Goal: Task Accomplishment & Management: Complete application form

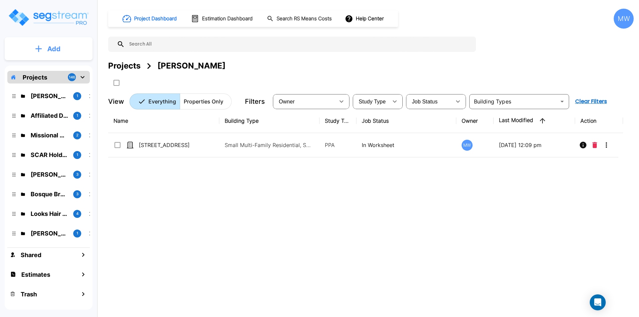
click at [67, 43] on button "Add" at bounding box center [49, 48] width 88 height 19
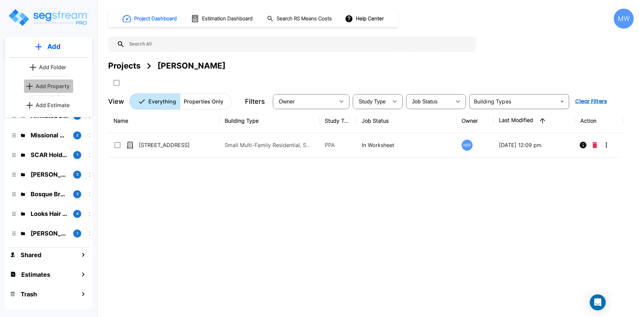
click at [56, 87] on p "Add Property" at bounding box center [53, 86] width 34 height 8
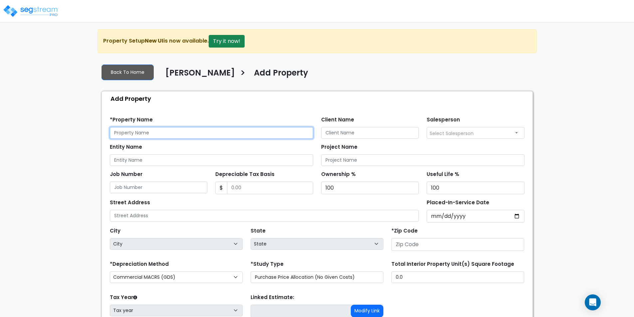
click at [173, 127] on input "text" at bounding box center [211, 133] width 203 height 12
type input "[STREET_ADDRESS]"
click at [213, 111] on div "*Property Name [STREET_ADDRESS] Client Name Salesperson Select Salesperson [PER…" at bounding box center [317, 124] width 423 height 27
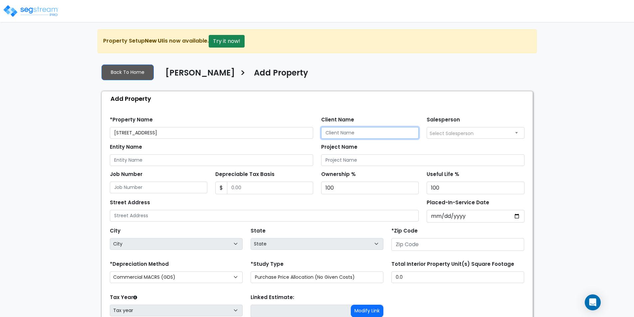
click at [351, 131] on input "Client Name" at bounding box center [370, 133] width 98 height 12
type input "[PERSON_NAME]"
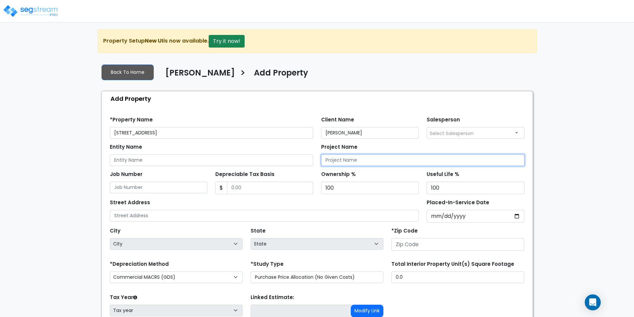
click at [343, 158] on input "Project Name" at bounding box center [422, 160] width 203 height 12
type input "[STREET_ADDRESS] Cost Segregation Study"
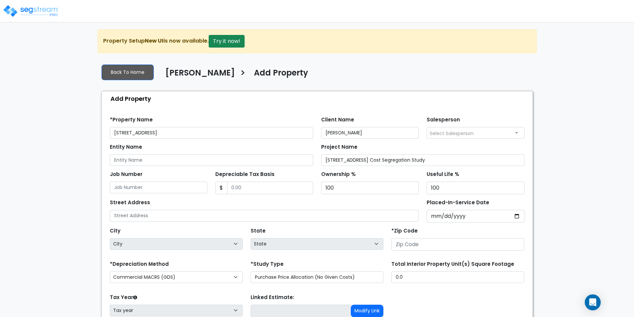
click at [391, 147] on div "Project Name [STREET_ADDRESS] Cost Segregation Study" at bounding box center [422, 154] width 203 height 24
click at [270, 187] on input "Depreciable Tax Basis" at bounding box center [270, 188] width 86 height 13
type input "1,267,500"
click at [274, 200] on div "Street Address" at bounding box center [264, 210] width 309 height 24
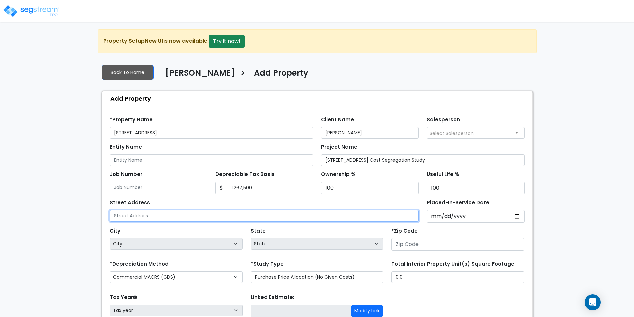
click at [249, 213] on input "text" at bounding box center [264, 216] width 309 height 12
type input "[STREET_ADDRESS]"
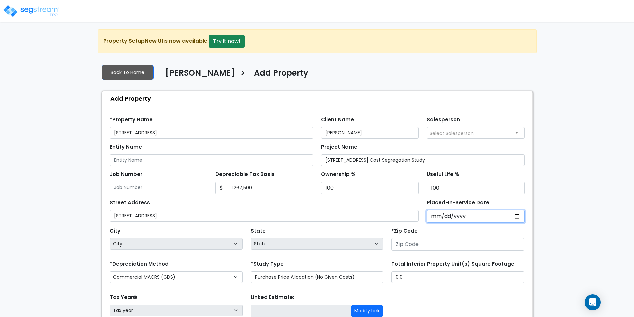
click at [437, 216] on input "Placed-In-Service Date" at bounding box center [476, 216] width 98 height 13
type input "0202-02-26"
select select "202"
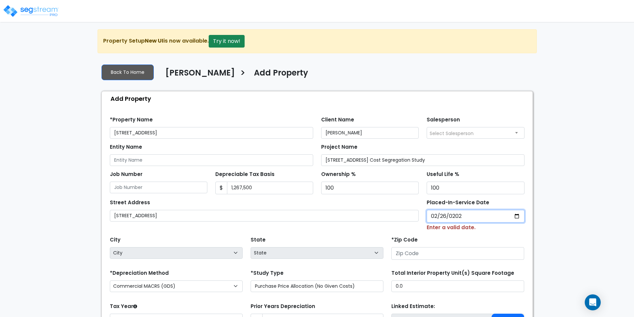
type input "[DATE]"
select select "2021"
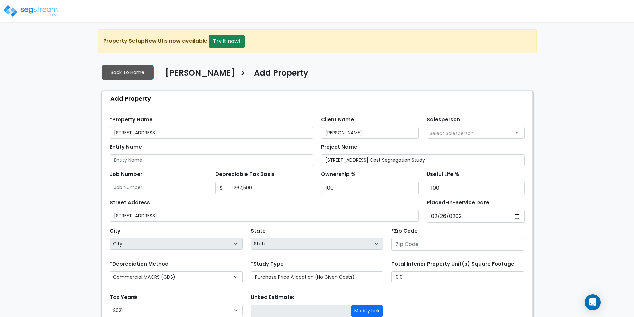
click at [417, 198] on div "Street Address [STREET_ADDRESS]" at bounding box center [264, 210] width 309 height 24
click at [431, 241] on input "number" at bounding box center [457, 244] width 133 height 13
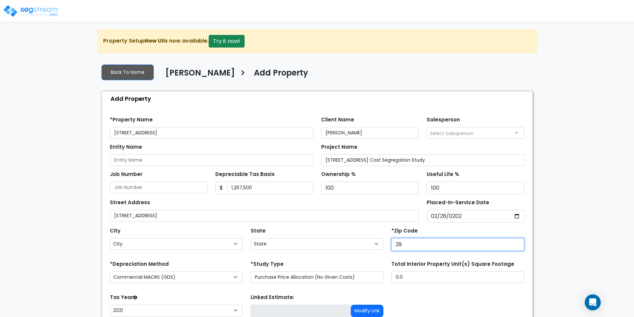
type input "294"
select select "SC"
type input "29403"
click at [381, 232] on div "State State National Average AB AK AL AR AZ [GEOGRAPHIC_DATA] CA CO CT DC DE FL…" at bounding box center [317, 239] width 141 height 27
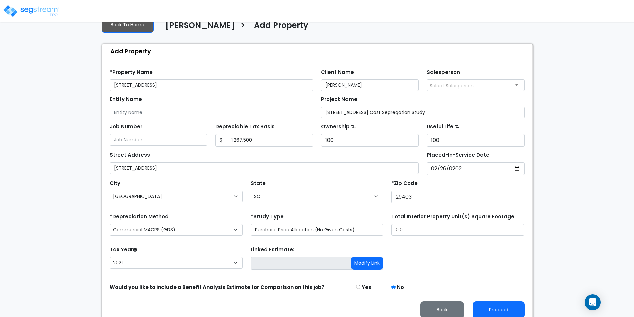
scroll to position [55, 0]
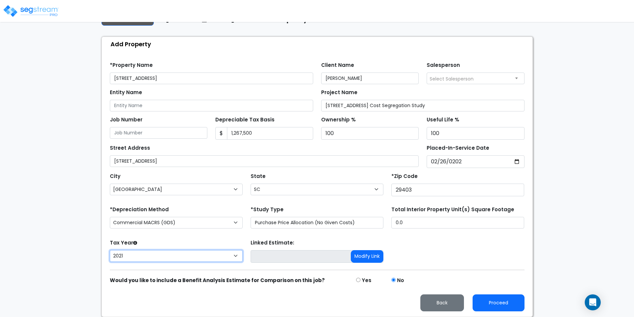
click at [197, 260] on select "2026 2025 2024 2023 2022 2021" at bounding box center [176, 256] width 133 height 12
select select "2025"
click at [110, 250] on select "2026 2025 2024 2023 2022 2021" at bounding box center [176, 256] width 133 height 12
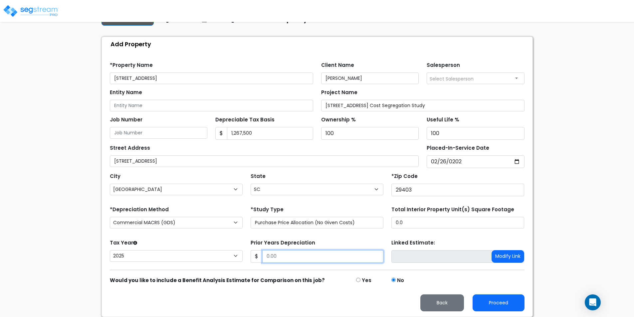
click at [285, 255] on input "Prior Years Depreciation" at bounding box center [322, 256] width 121 height 13
type input "0"
click at [310, 273] on form "*Property Name [STREET_ADDRESS] Client Name [PERSON_NAME] Salesperson Select Sa…" at bounding box center [317, 184] width 415 height 255
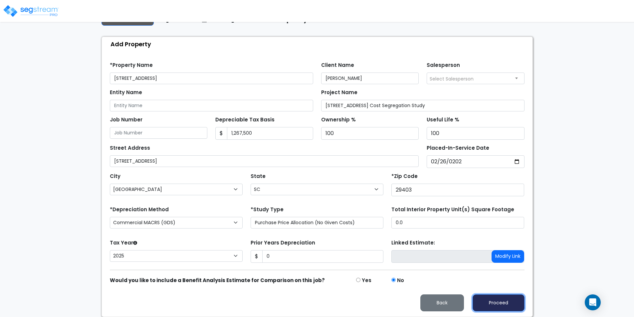
click at [500, 308] on button "Proceed" at bounding box center [498, 302] width 52 height 17
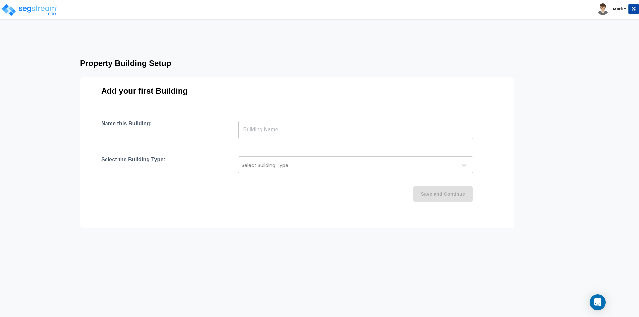
click at [280, 130] on input "text" at bounding box center [355, 129] width 235 height 19
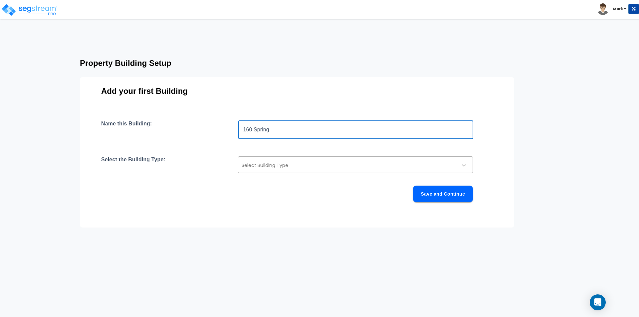
type input "160 Spring"
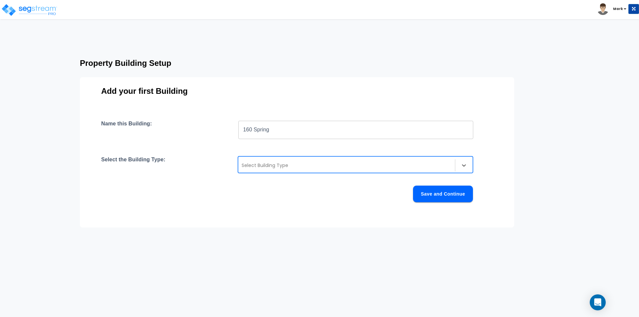
click at [290, 159] on div "Select Building Type" at bounding box center [355, 164] width 235 height 17
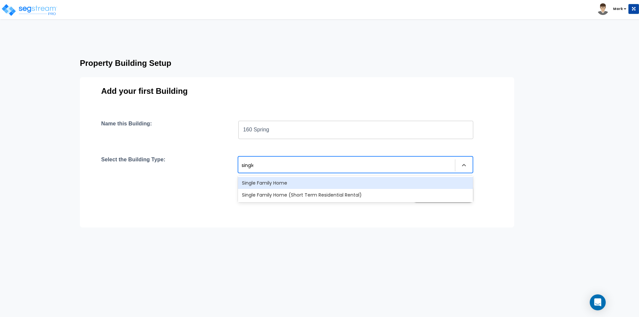
type input "single"
click at [266, 182] on div "Single Family Home" at bounding box center [355, 183] width 235 height 12
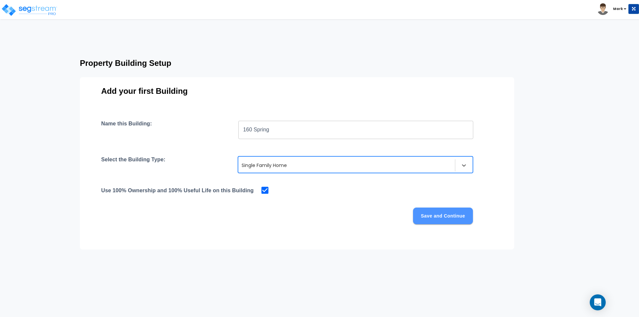
click at [444, 212] on button "Save and Continue" at bounding box center [443, 216] width 60 height 17
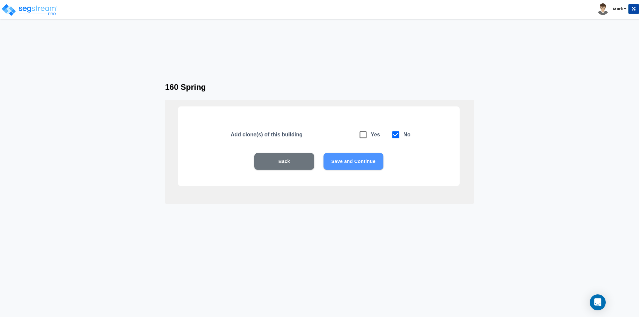
click at [347, 155] on button "Save and Continue" at bounding box center [353, 161] width 60 height 17
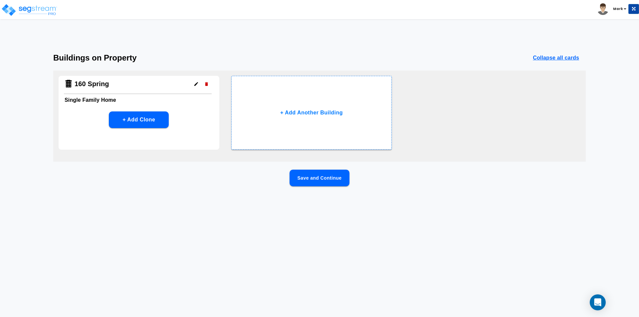
click at [309, 172] on button "Save and Continue" at bounding box center [319, 178] width 60 height 17
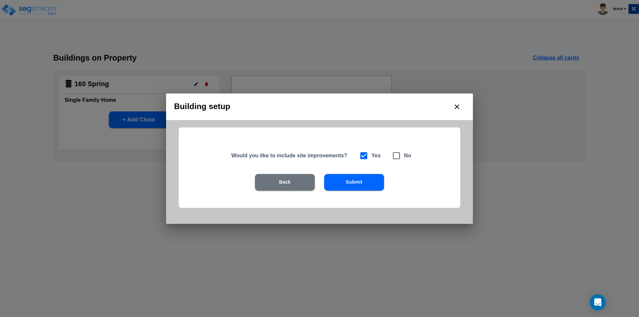
click at [372, 186] on button "Submit" at bounding box center [354, 182] width 60 height 17
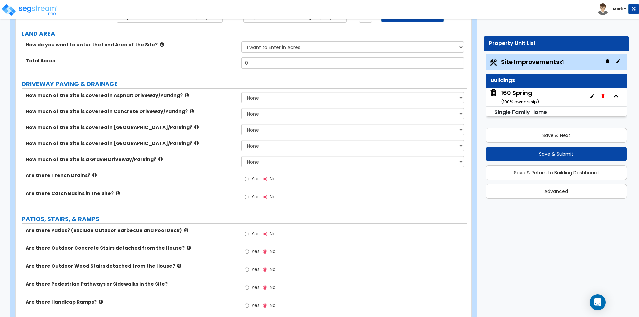
click at [210, 83] on label "DRIVEWAY PAVING & DRAINAGE" at bounding box center [245, 84] width 446 height 9
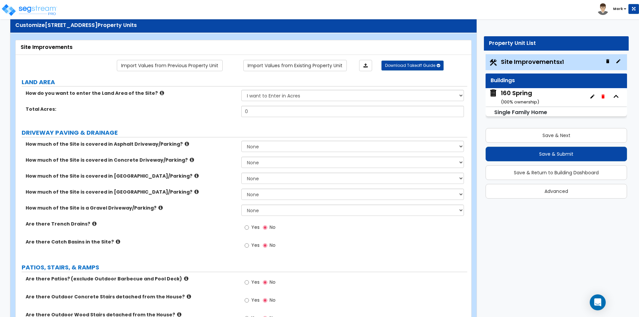
scroll to position [33, 0]
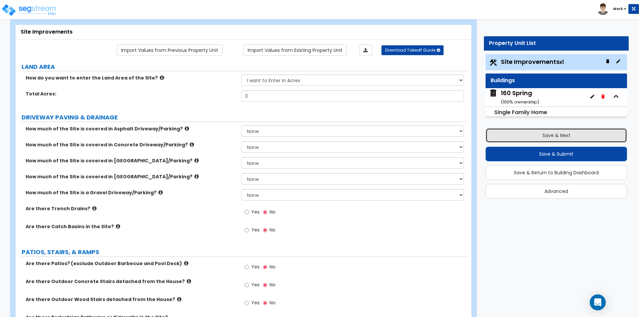
click at [542, 137] on button "Save & Next" at bounding box center [555, 135] width 141 height 15
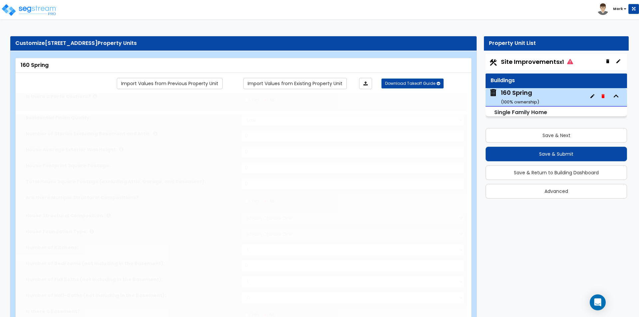
type input "1"
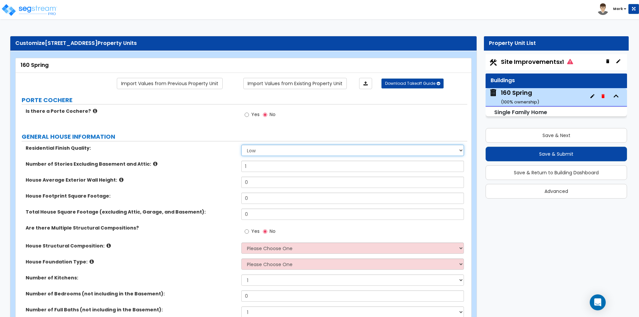
click at [272, 149] on select "Low Average High" at bounding box center [352, 150] width 222 height 11
click at [255, 150] on select "Low Average High" at bounding box center [352, 150] width 222 height 11
click at [461, 147] on select "Low Average High" at bounding box center [352, 150] width 222 height 11
select select "1"
click at [241, 145] on select "Low Average High" at bounding box center [352, 150] width 222 height 11
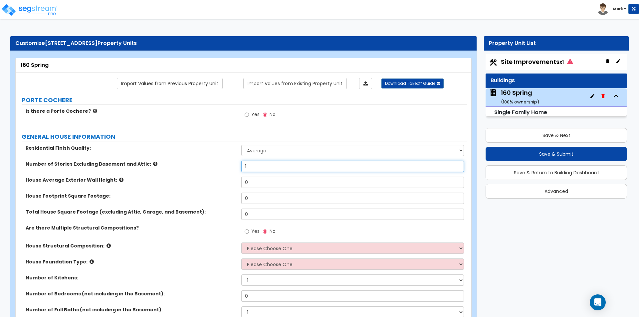
click at [252, 168] on input "1" at bounding box center [352, 166] width 222 height 11
type input "2"
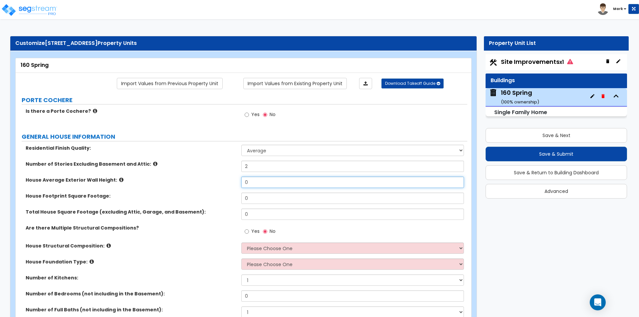
click at [262, 183] on input "0" at bounding box center [352, 182] width 222 height 11
type input "20"
click at [262, 198] on input "0" at bounding box center [352, 198] width 222 height 11
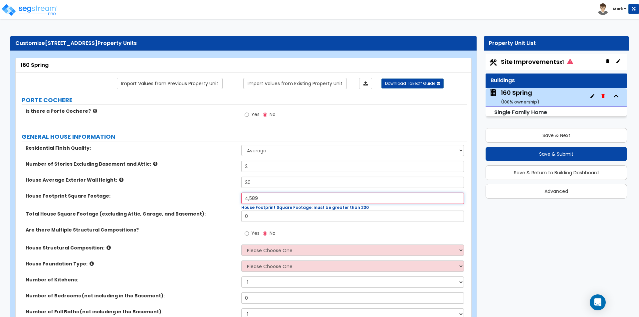
type input "4,589"
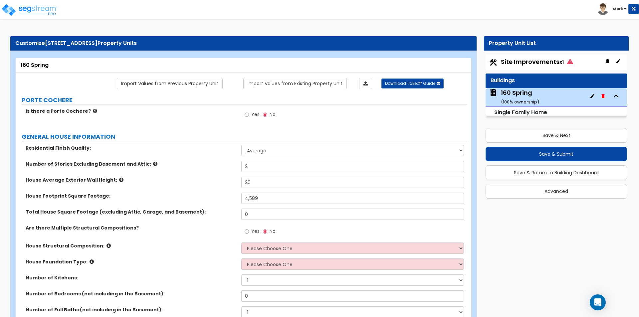
click at [221, 193] on label "House Footprint Square Footage:" at bounding box center [131, 196] width 211 height 7
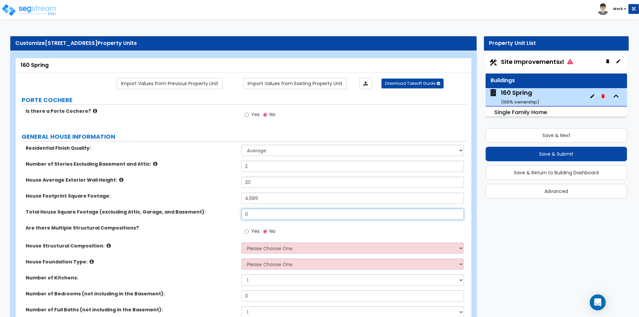
click at [261, 217] on input "0" at bounding box center [352, 214] width 222 height 11
type input "4,589"
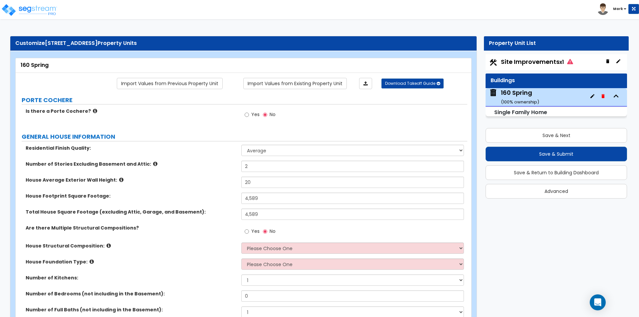
click at [202, 195] on label "House Footprint Square Footage:" at bounding box center [131, 196] width 211 height 7
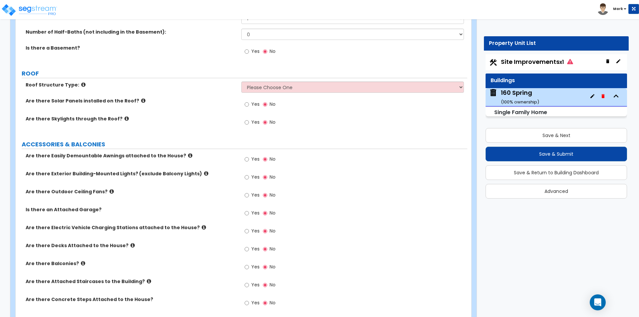
scroll to position [333, 0]
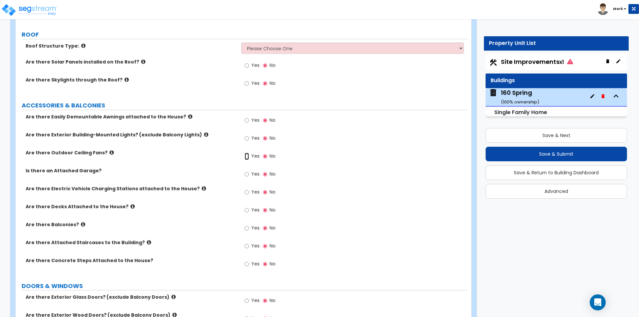
click at [247, 157] on input "Yes" at bounding box center [247, 156] width 4 height 7
radio input "true"
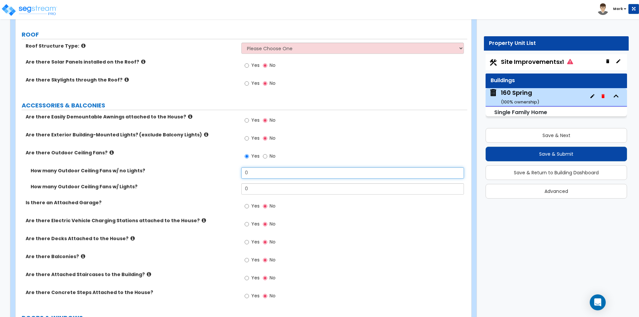
click at [262, 174] on input "0" at bounding box center [352, 172] width 222 height 11
type input "4"
click at [207, 171] on label "How many Outdoor Ceiling Fans w/ no Lights?" at bounding box center [134, 170] width 206 height 7
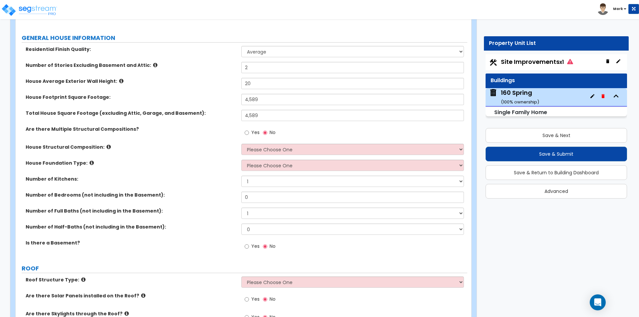
scroll to position [67, 0]
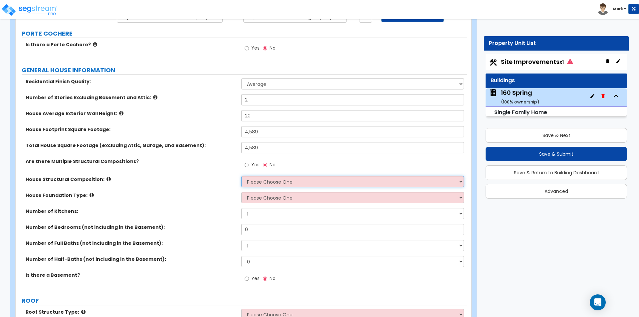
click at [254, 177] on select "Please Choose One Reinforced Concrete Structural Steel Brick Masonry CMU Masonr…" at bounding box center [352, 181] width 222 height 11
select select "7"
click at [241, 176] on select "Please Choose One Reinforced Concrete Structural Steel Brick Masonry CMU Masonr…" at bounding box center [352, 181] width 222 height 11
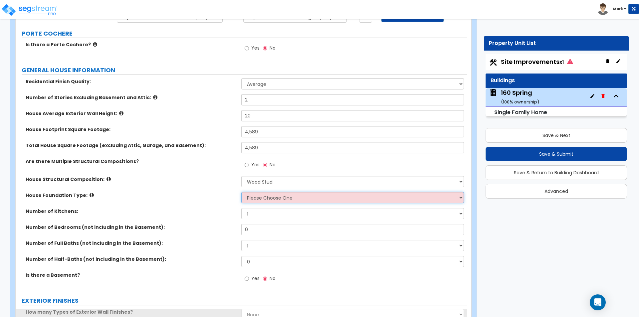
click at [260, 200] on select "Please Choose One Crawl Space Pier-Elevated First floor Slab on Grade" at bounding box center [352, 197] width 222 height 11
click at [241, 192] on select "Please Choose One Crawl Space Pier-Elevated First floor Slab on Grade" at bounding box center [352, 197] width 222 height 11
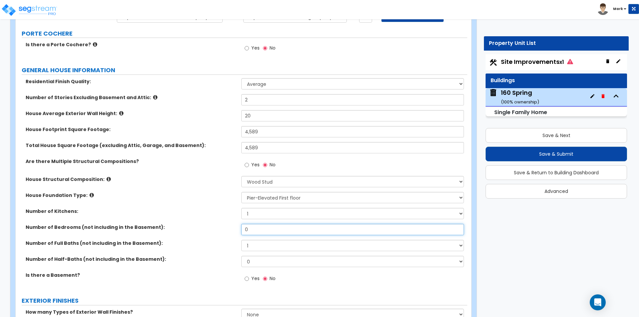
drag, startPoint x: 271, startPoint y: 226, endPoint x: 272, endPoint y: 206, distance: 20.0
click at [270, 222] on div "Residential Finish Quality: Low Average High Number of Stories Excluding Baseme…" at bounding box center [242, 184] width 442 height 212
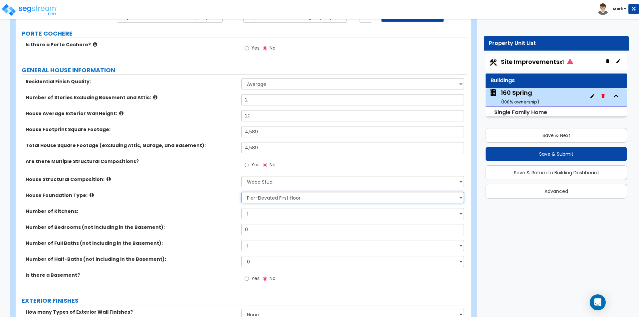
click at [272, 200] on select "Please Choose One Crawl Space Pier-Elevated First floor Slab on Grade" at bounding box center [352, 197] width 222 height 11
select select "1"
click at [241, 192] on select "Please Choose One Crawl Space Pier-Elevated First floor Slab on Grade" at bounding box center [352, 197] width 222 height 11
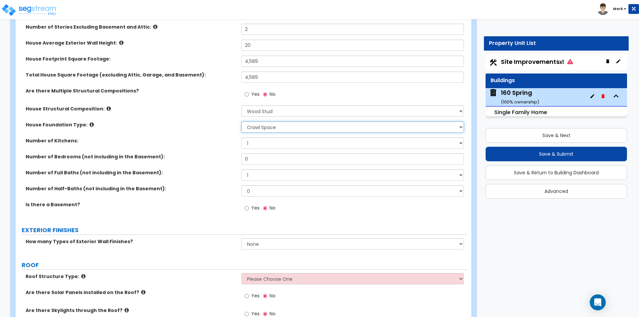
scroll to position [166, 0]
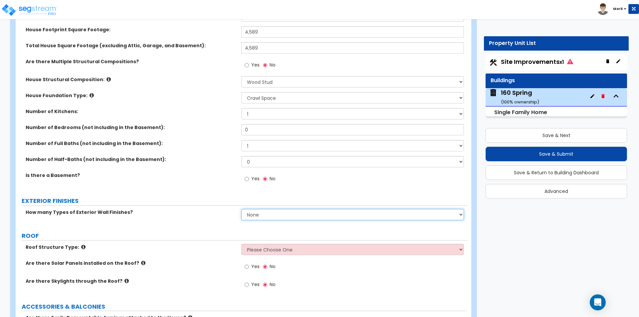
click at [287, 211] on select "None 1 2 3" at bounding box center [352, 214] width 222 height 11
select select "1"
click at [241, 209] on select "None 1 2 3" at bounding box center [352, 214] width 222 height 11
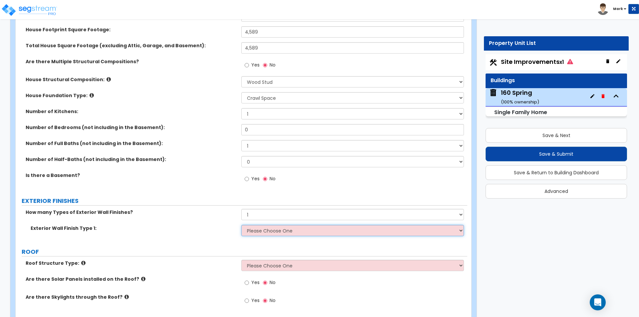
click at [263, 232] on select "Please Choose One No Finish/Shared Wall No Wall Brick Finish Stone Finish Wood …" at bounding box center [352, 230] width 222 height 11
select select "4"
click at [241, 225] on select "Please Choose One No Finish/Shared Wall No Wall Brick Finish Stone Finish Wood …" at bounding box center [352, 230] width 222 height 11
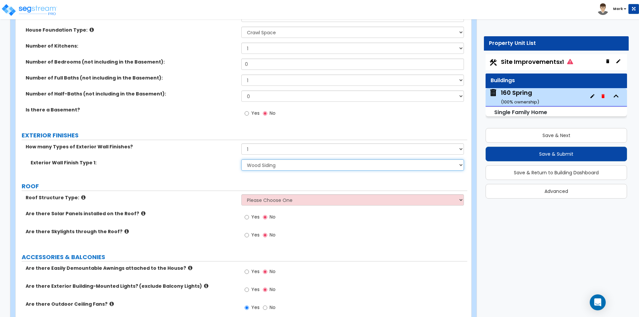
scroll to position [233, 0]
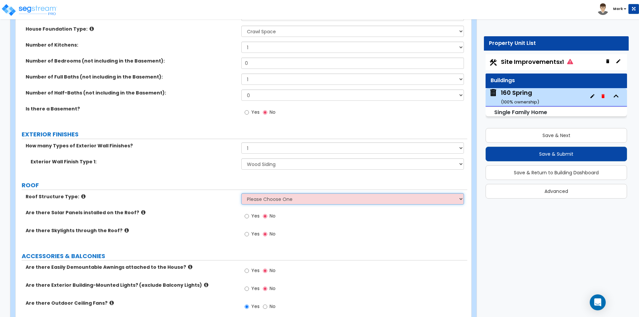
click at [267, 195] on select "Please Choose One Gable Roof Flat Roof Hybrid Gable & Flat Roof" at bounding box center [352, 198] width 222 height 11
select select "1"
click at [241, 193] on select "Please Choose One Gable Roof Flat Roof Hybrid Gable & Flat Roof" at bounding box center [352, 198] width 222 height 11
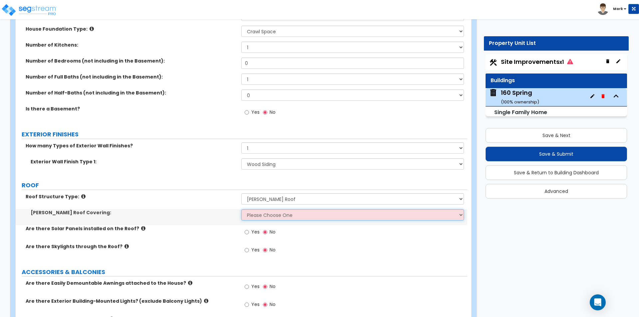
click at [265, 209] on select "Please Choose One Asphalt Shingle Clay Tile Wood Shingle Metal Shingle Standing…" at bounding box center [352, 214] width 222 height 11
select select "1"
click at [241, 209] on select "Please Choose One Asphalt Shingle Clay Tile Wood Shingle Metal Shingle Standing…" at bounding box center [352, 214] width 222 height 11
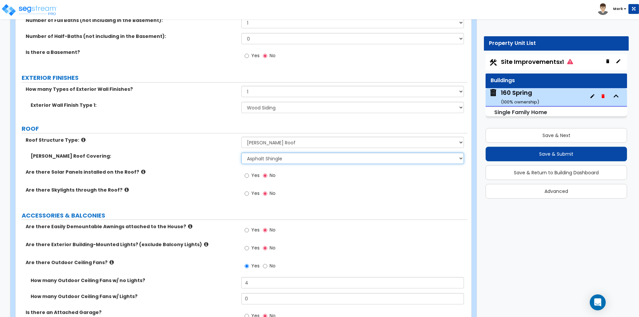
scroll to position [299, 0]
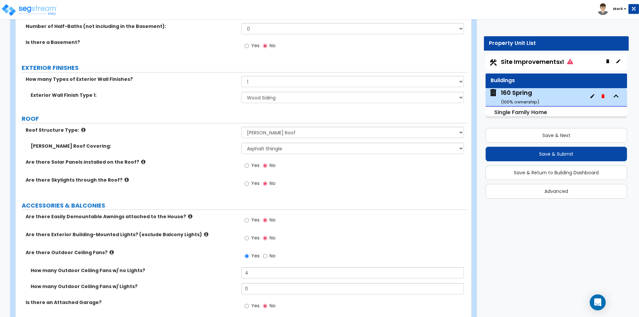
click at [237, 237] on div "Are there Exterior Building-Mounted Lights? (exclude Balcony Lights)" at bounding box center [129, 234] width 226 height 7
click at [249, 240] on label "Yes" at bounding box center [252, 238] width 15 height 11
click at [249, 240] on input "Yes" at bounding box center [247, 238] width 4 height 7
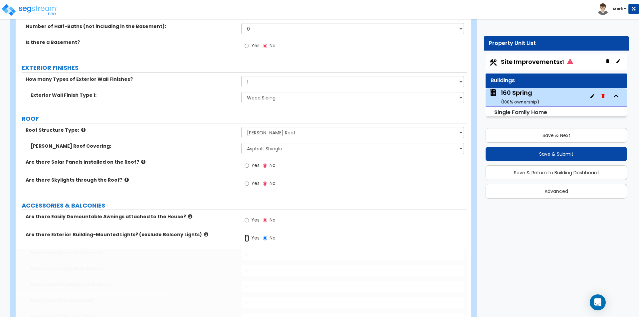
radio input "true"
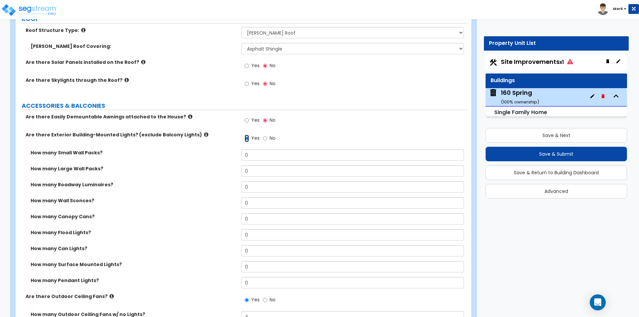
scroll to position [499, 0]
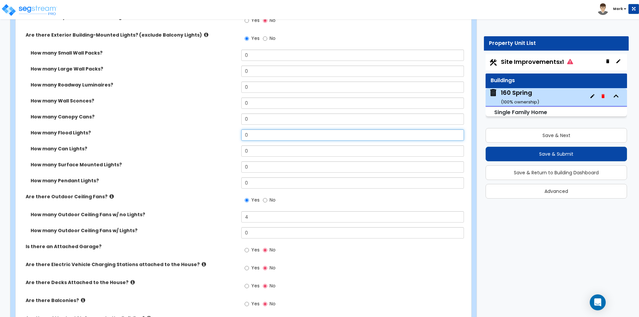
click at [258, 135] on input "0" at bounding box center [352, 134] width 222 height 11
type input "2"
click at [222, 138] on div "How many Flood Lights? 2" at bounding box center [242, 137] width 452 height 16
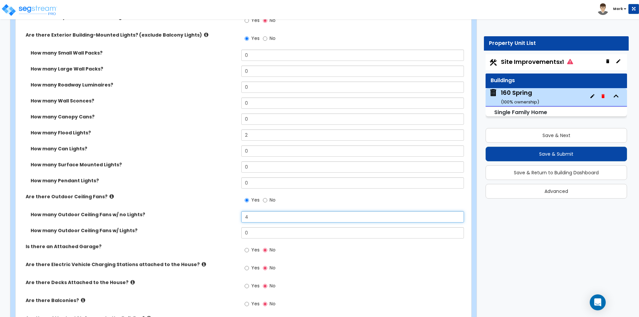
click at [263, 218] on input "4" at bounding box center [352, 216] width 222 height 11
type input "6"
click at [196, 166] on label "How many Surface Mounted Lights?" at bounding box center [134, 164] width 206 height 7
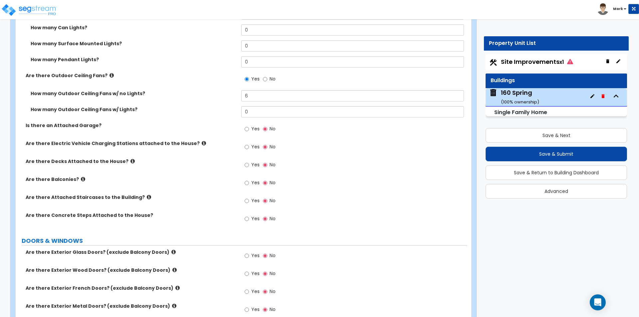
scroll to position [632, 0]
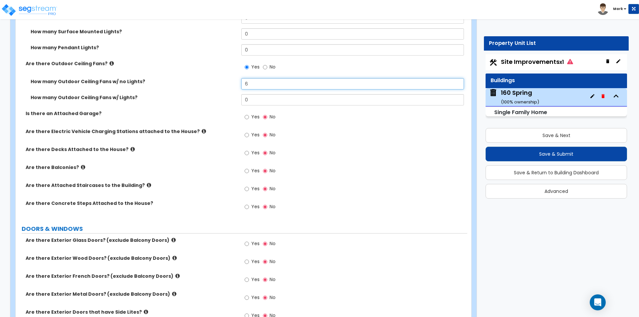
click at [265, 85] on input "6" at bounding box center [352, 83] width 222 height 11
type input "7"
click at [81, 167] on icon at bounding box center [83, 167] width 4 height 5
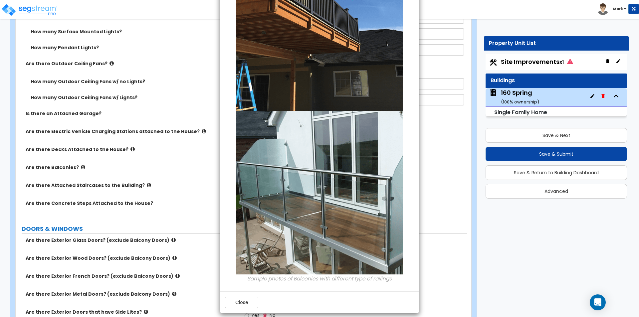
scroll to position [151, 0]
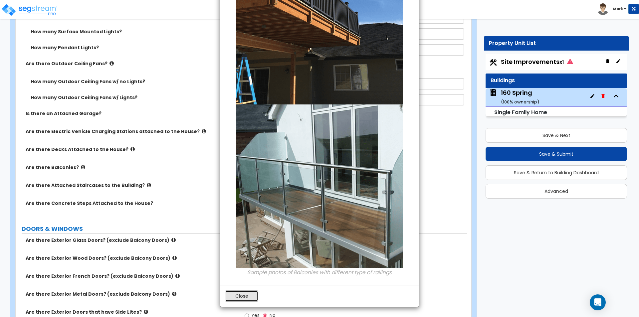
click at [243, 293] on button "Close" at bounding box center [241, 295] width 33 height 11
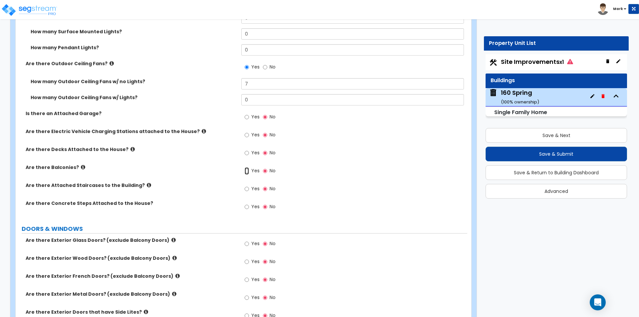
click at [248, 170] on input "Yes" at bounding box center [247, 170] width 4 height 7
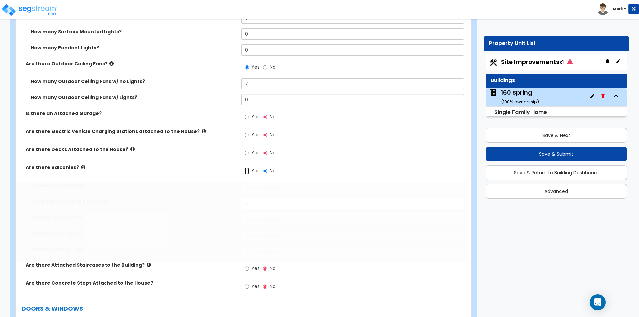
radio input "true"
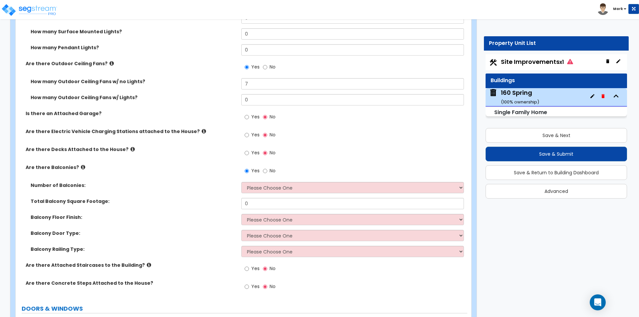
click at [243, 290] on div "Yes No" at bounding box center [260, 287] width 38 height 15
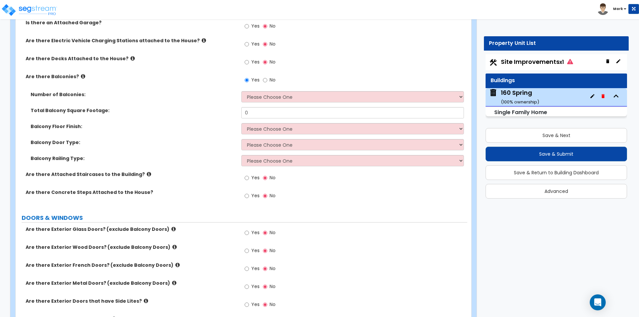
scroll to position [732, 0]
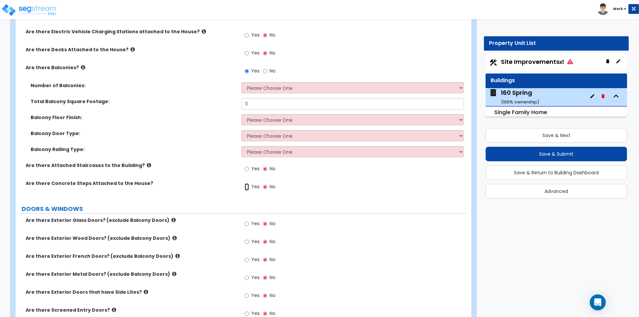
click at [245, 188] on input "Yes" at bounding box center [247, 186] width 4 height 7
radio input "true"
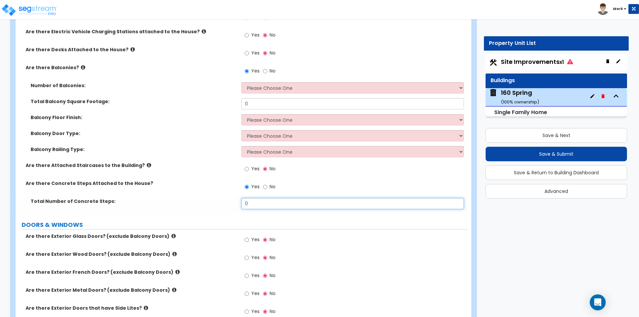
click at [270, 204] on input "0" at bounding box center [352, 203] width 222 height 11
type input "5"
click at [217, 205] on div "Total Number of Concrete Steps: 5" at bounding box center [242, 206] width 452 height 16
click at [519, 59] on span "Site Improvements x1" at bounding box center [537, 62] width 72 height 8
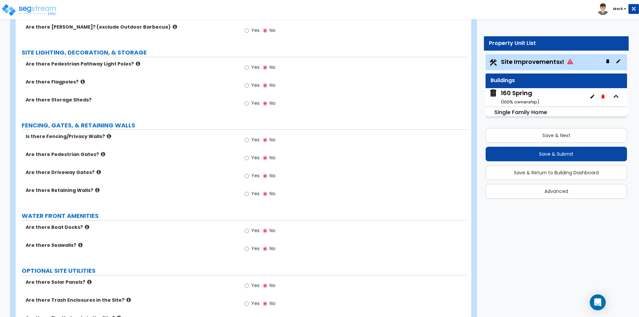
scroll to position [663, 0]
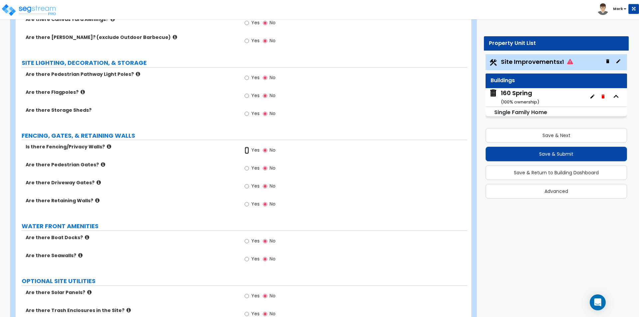
click at [245, 147] on input "Yes" at bounding box center [247, 150] width 4 height 7
radio input "true"
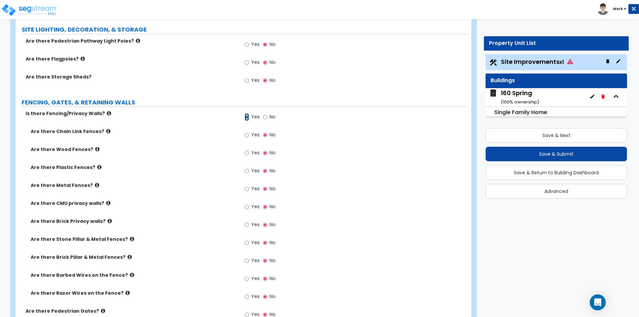
scroll to position [729, 0]
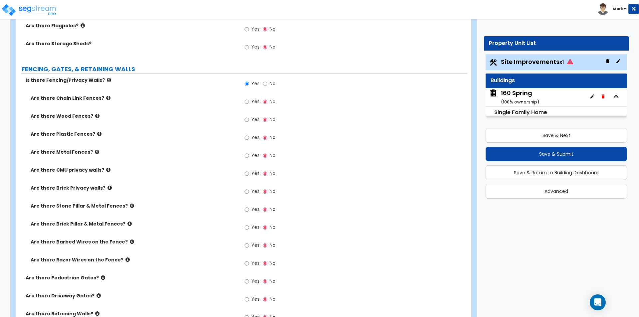
click at [127, 223] on icon at bounding box center [129, 223] width 4 height 5
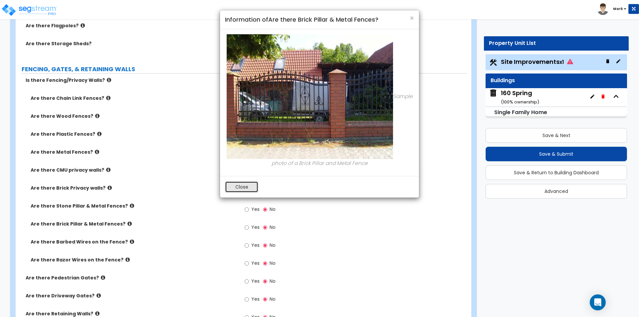
click at [240, 190] on button "Close" at bounding box center [241, 186] width 33 height 11
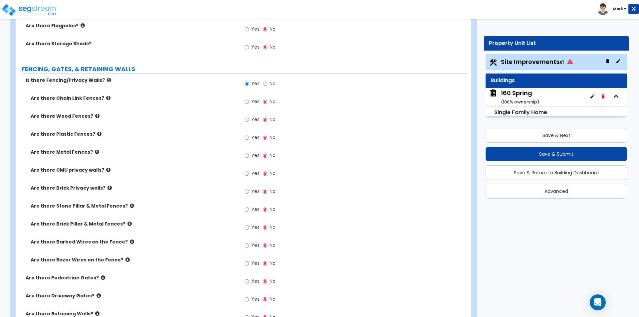
click at [128, 205] on label "Are there Stone Pillar & Metal Fences?" at bounding box center [134, 206] width 206 height 7
click at [130, 205] on icon at bounding box center [132, 205] width 4 height 5
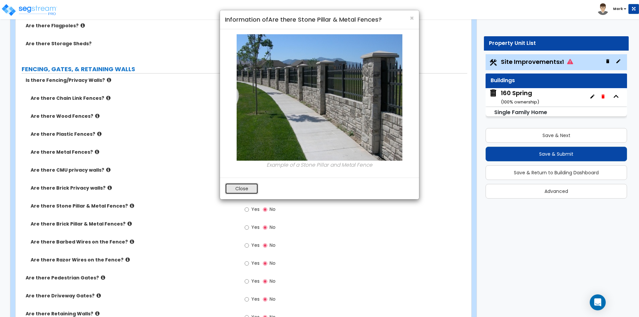
click at [233, 191] on button "Close" at bounding box center [241, 188] width 33 height 11
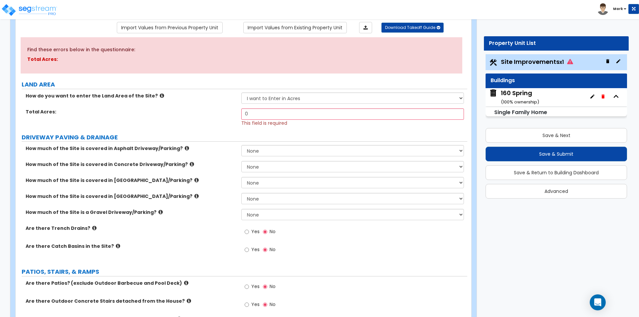
scroll to position [0, 0]
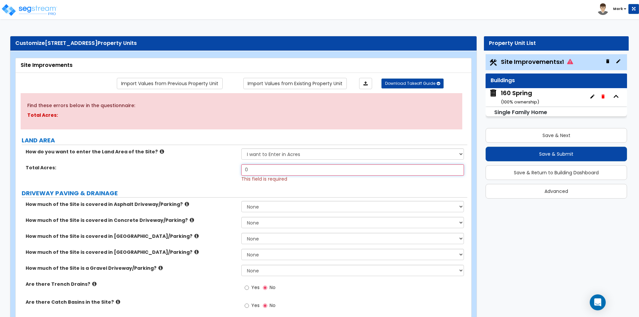
click at [266, 169] on input "0" at bounding box center [352, 169] width 222 height 11
type input "0.16"
click at [230, 176] on div "Total Acres: 0.16 This field is required" at bounding box center [242, 173] width 452 height 18
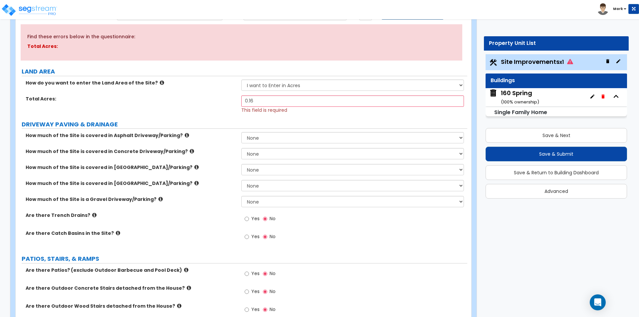
scroll to position [100, 0]
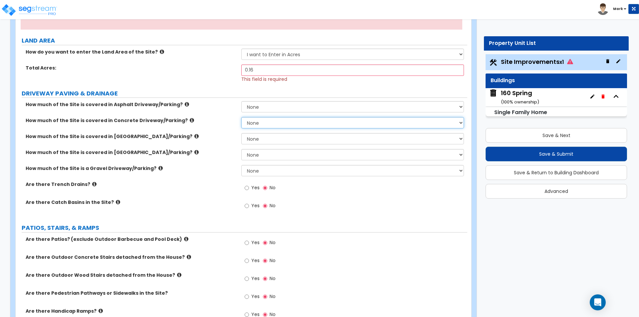
click at [270, 125] on select "None I want to Enter an Approximate Percentage I want to Enter the Square Foota…" at bounding box center [352, 122] width 222 height 11
select select "2"
click at [241, 117] on select "None I want to Enter an Approximate Percentage I want to Enter the Square Foota…" at bounding box center [352, 122] width 222 height 11
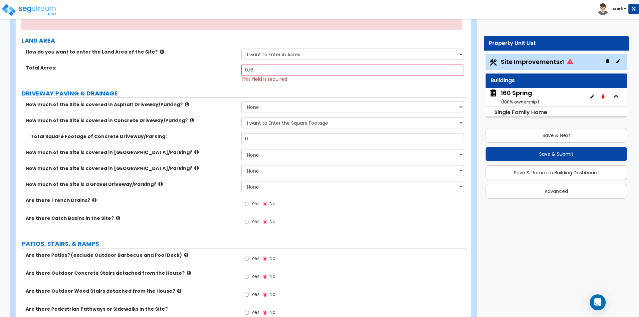
click at [535, 95] on div "160 Spring ( 100 % ownership)" at bounding box center [520, 97] width 38 height 17
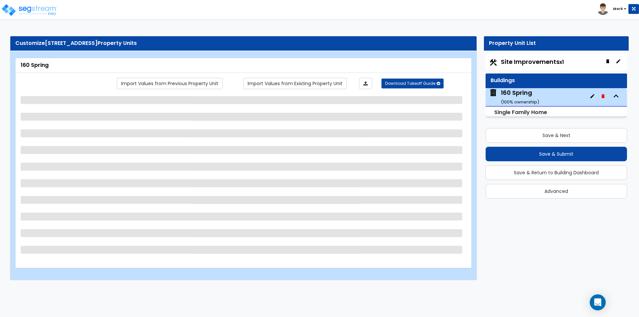
scroll to position [0, 0]
select select "1"
select select "7"
select select "1"
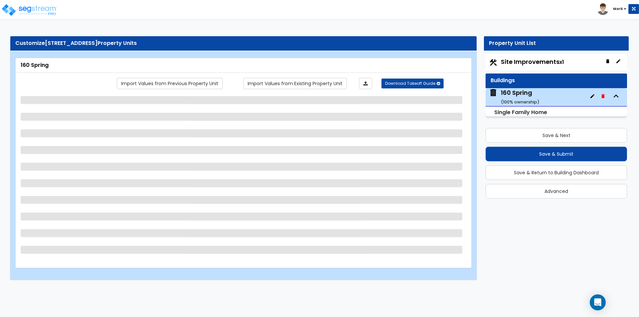
select select "4"
select select "1"
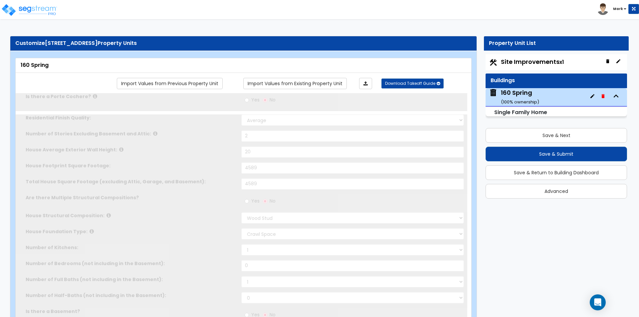
type input "2"
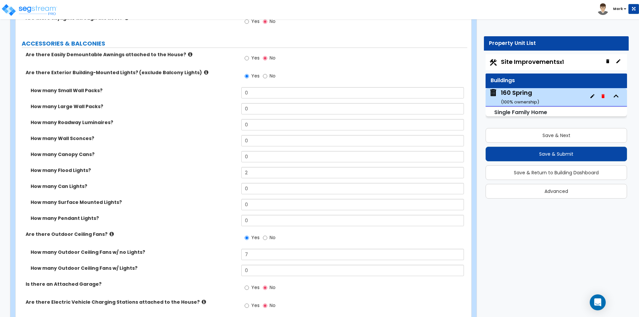
scroll to position [466, 0]
